Goal: Contribute content: Add original content to the website for others to see

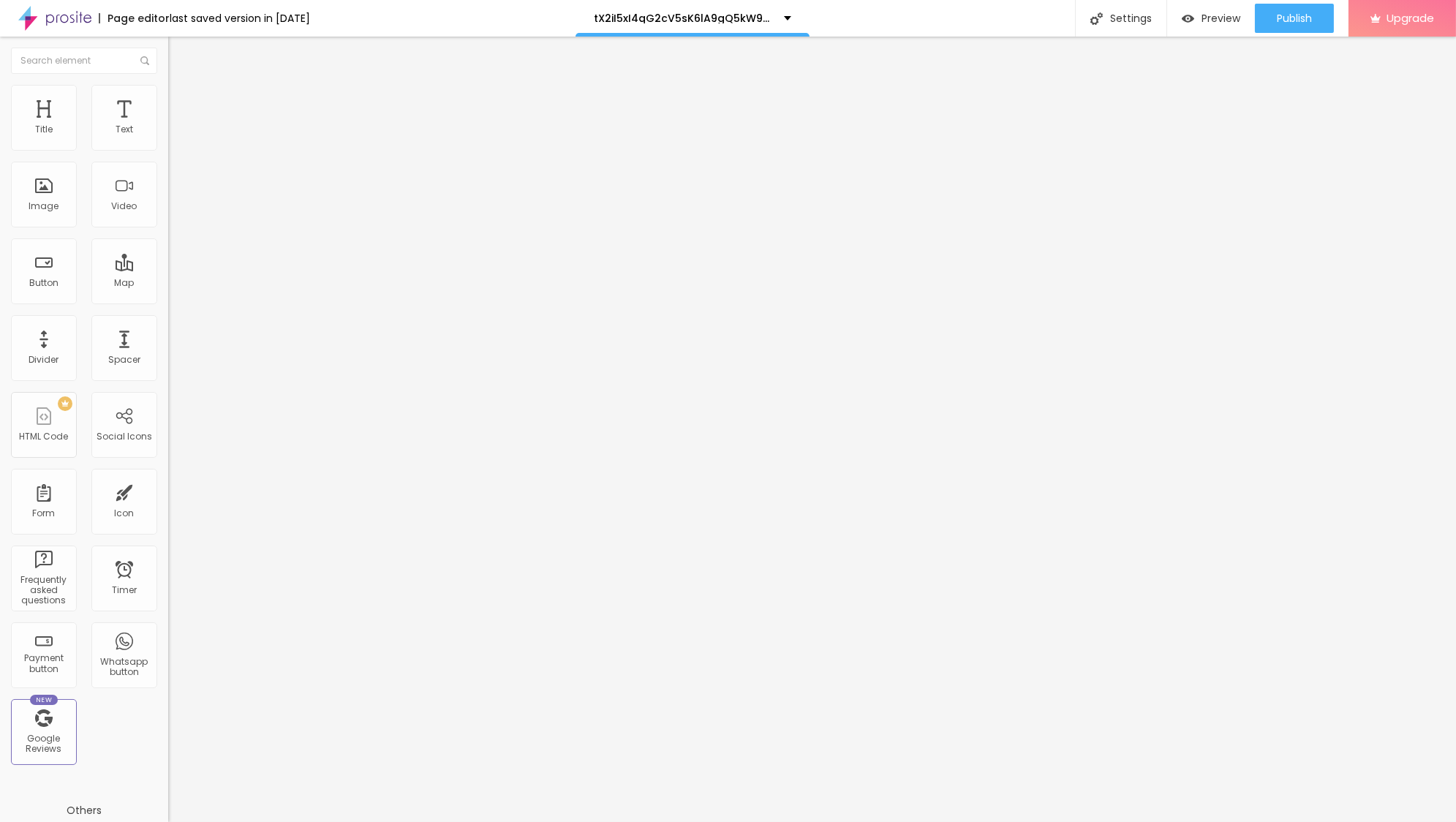
click at [168, 301] on input "[URL][DOMAIN_NAME]" at bounding box center [256, 294] width 176 height 14
paste input "qk5hm4dh5ex0up7tg4na9sn6hb7em4cq-sharefile.waveslinkcable"
type input "[URL][DOMAIN_NAME]"
click at [1287, 25] on div "Publish" at bounding box center [1295, 18] width 35 height 29
